Goal: Task Accomplishment & Management: Manage account settings

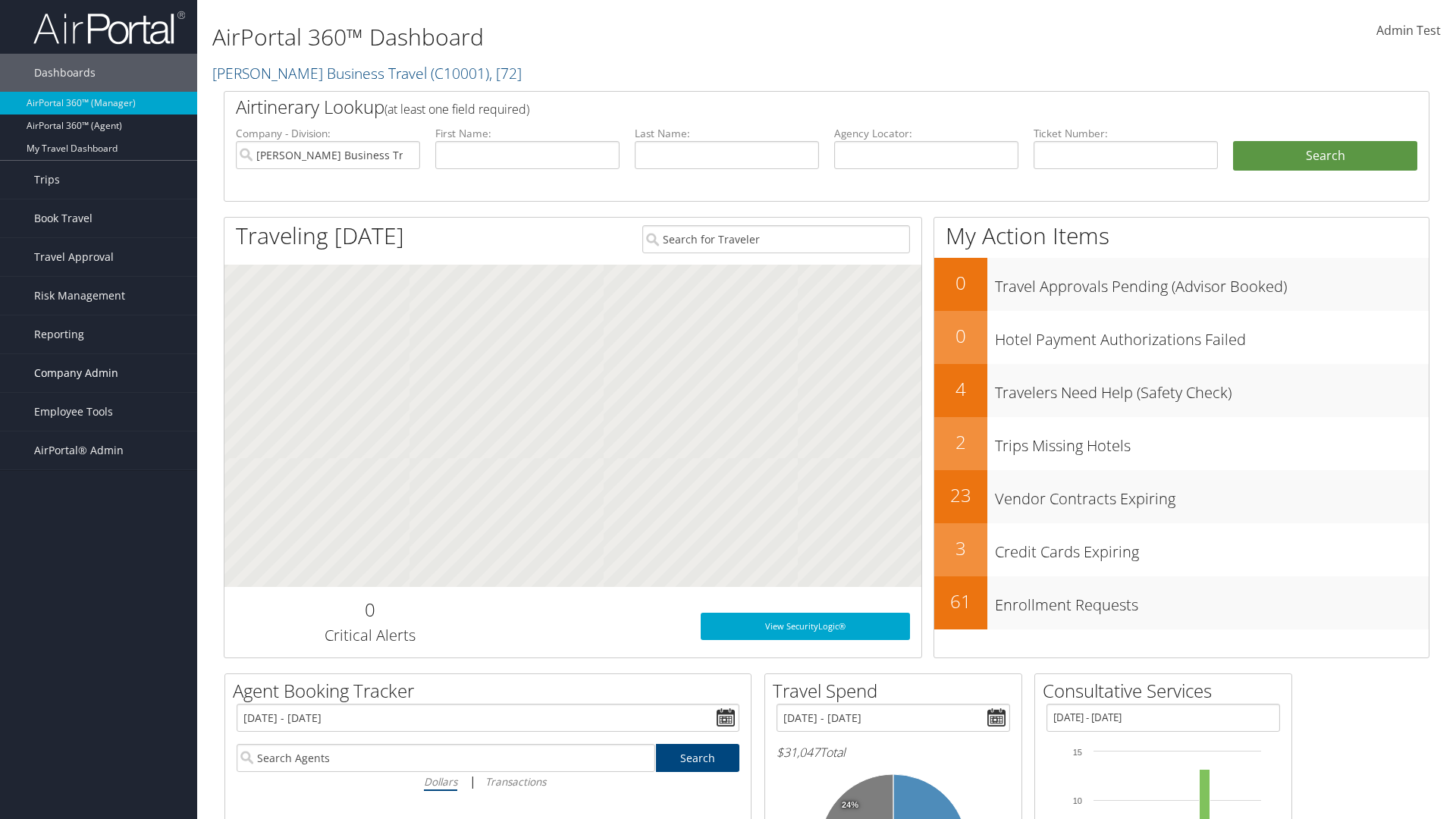
click at [98, 373] on span "Company Admin" at bounding box center [76, 373] width 84 height 38
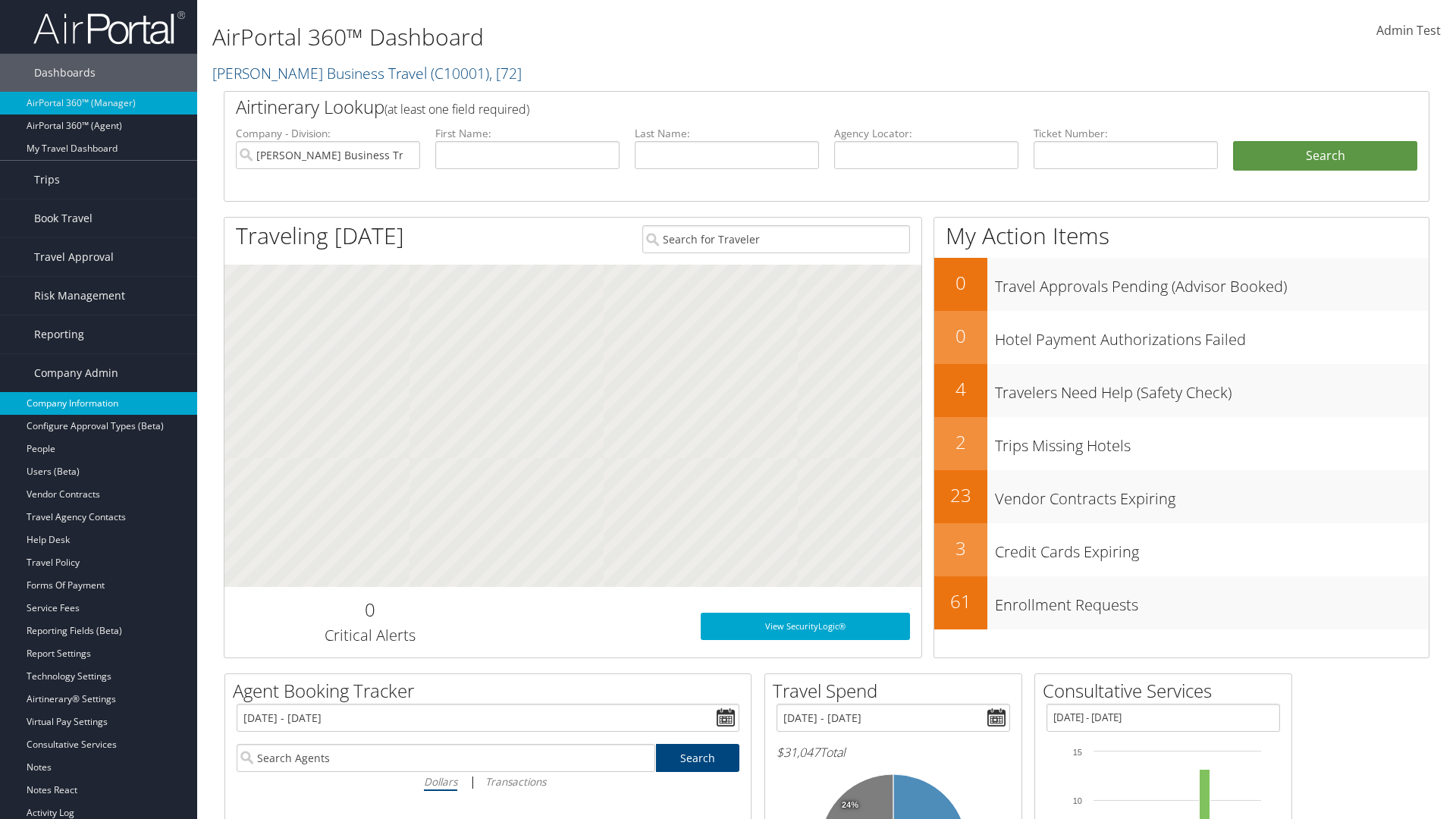
click at [98, 403] on link "Company Information" at bounding box center [98, 403] width 197 height 23
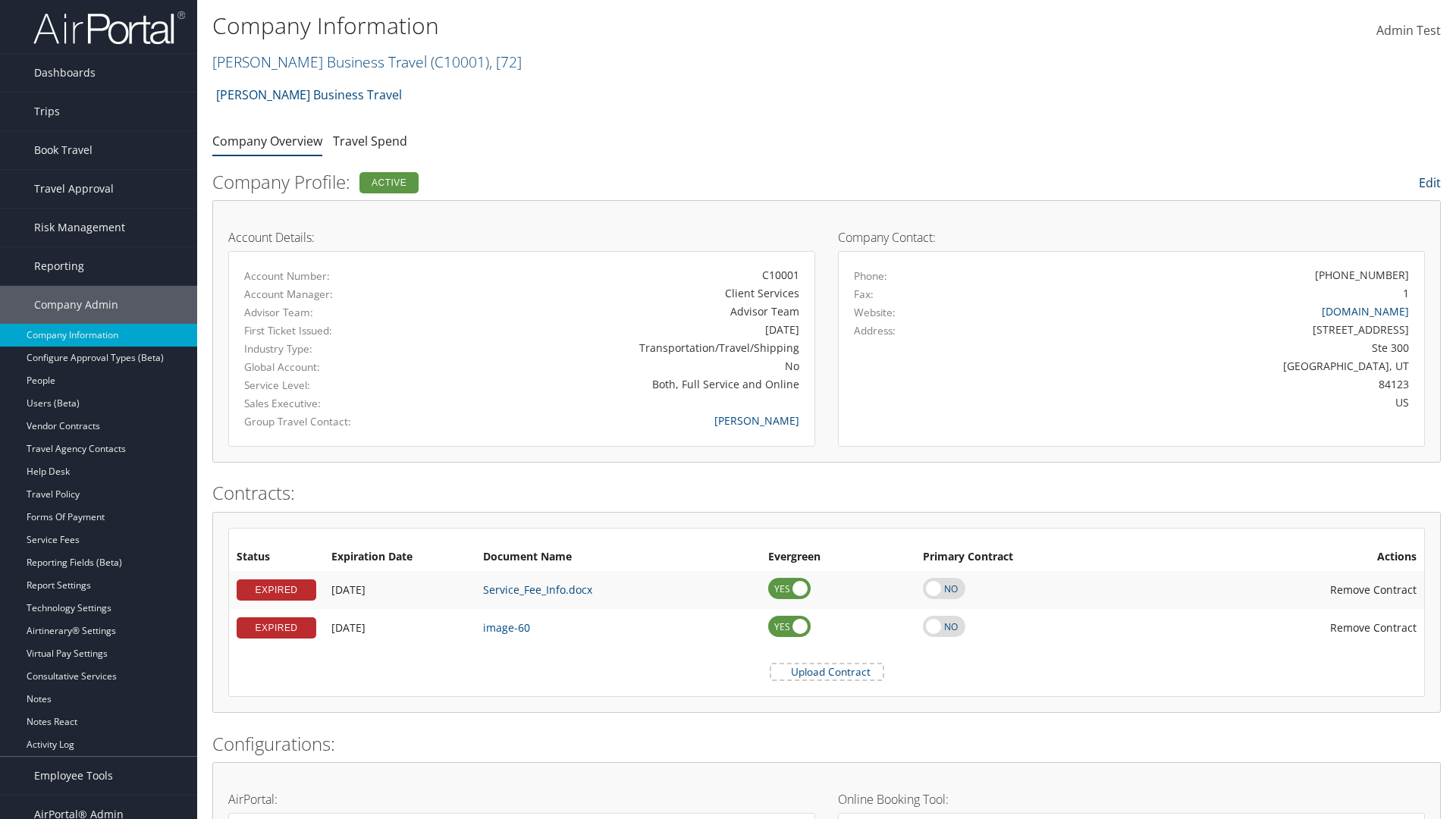
click at [1428, 183] on link "Edit" at bounding box center [1430, 183] width 22 height 17
select select
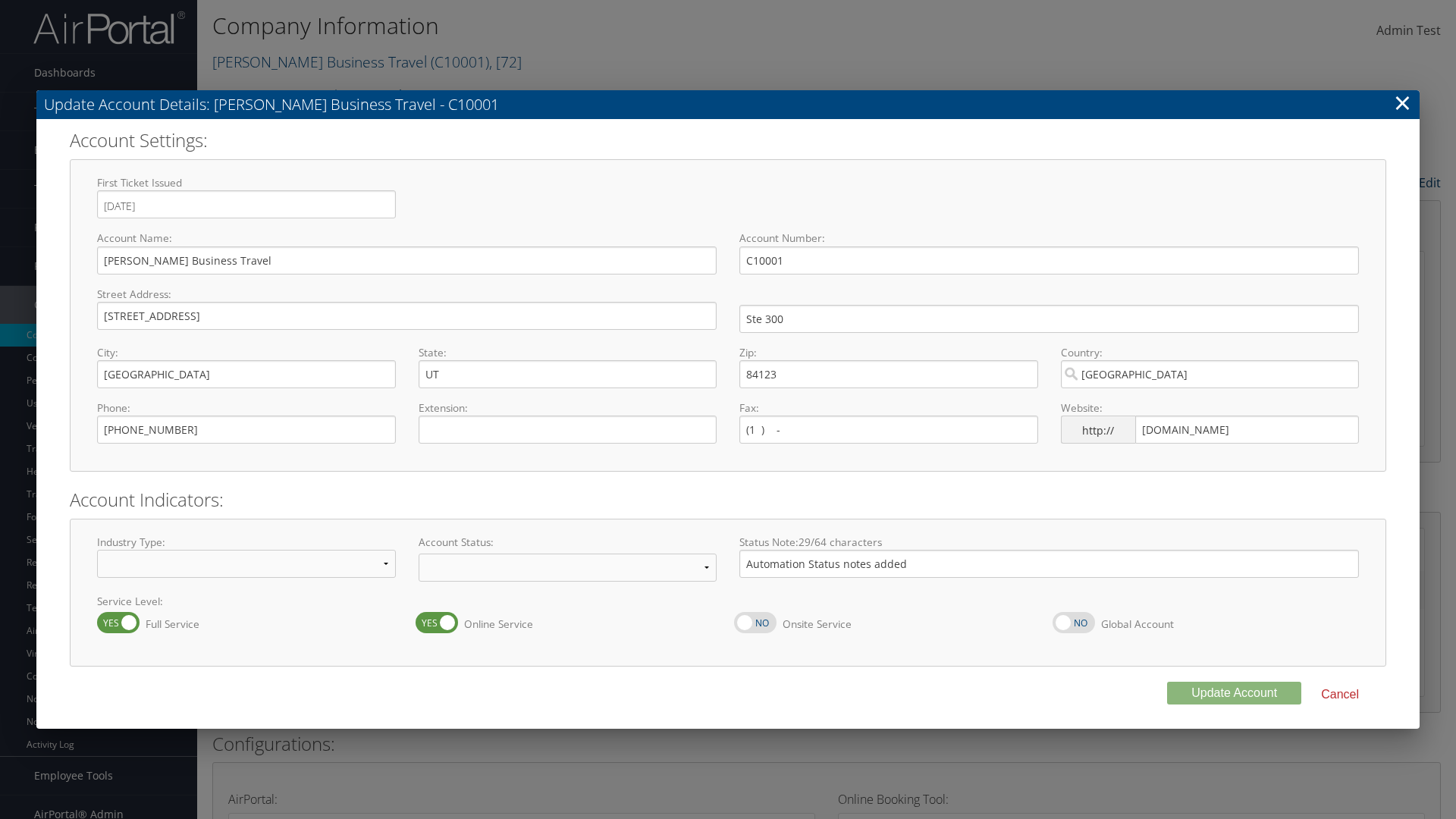
select select "8"
select select "32"
